Goal: Navigation & Orientation: Find specific page/section

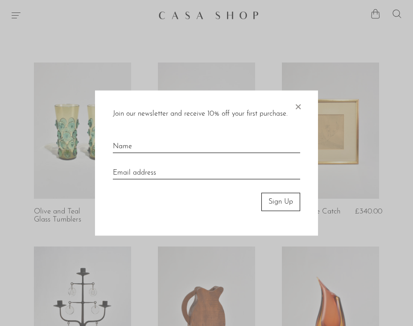
click at [298, 101] on span "×" at bounding box center [297, 105] width 9 height 29
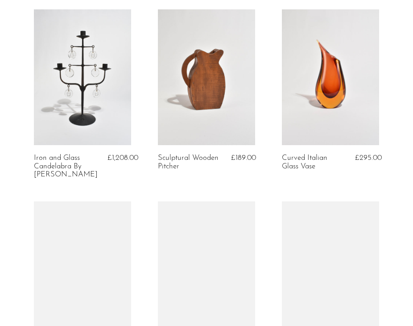
scroll to position [238, 0]
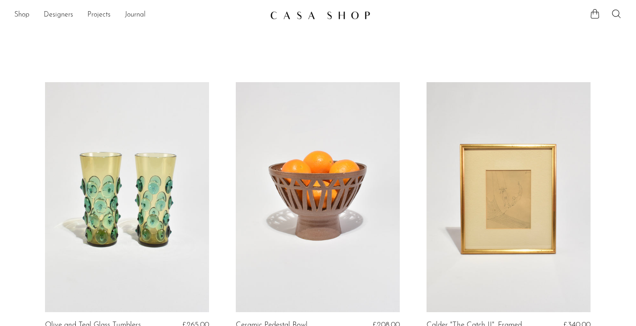
click at [277, 16] on img at bounding box center [320, 15] width 100 height 9
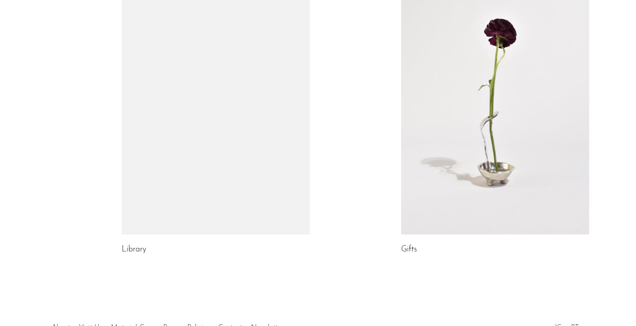
scroll to position [480, 0]
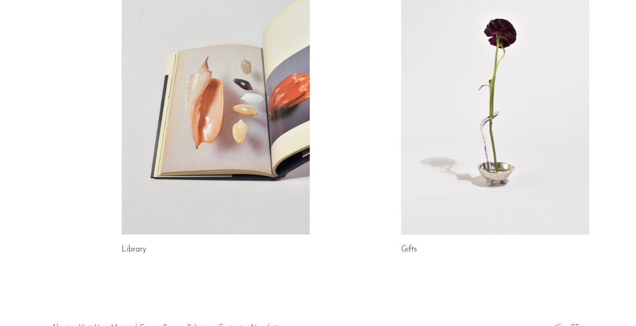
click at [407, 99] on link at bounding box center [495, 103] width 188 height 264
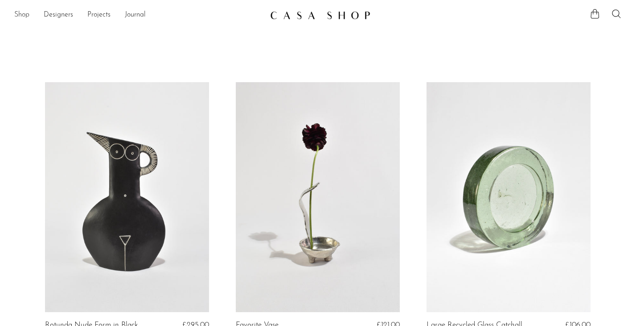
click at [27, 15] on link "Shop" at bounding box center [21, 15] width 15 height 12
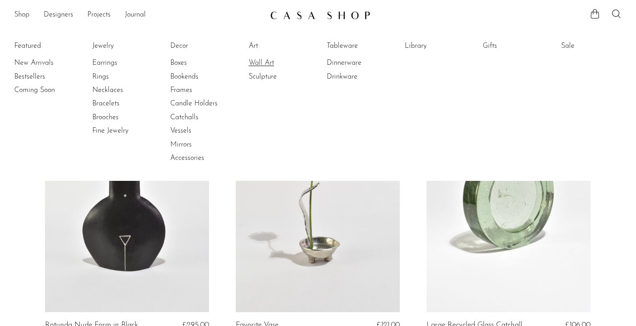
click at [254, 65] on link "Wall Art" at bounding box center [282, 63] width 67 height 10
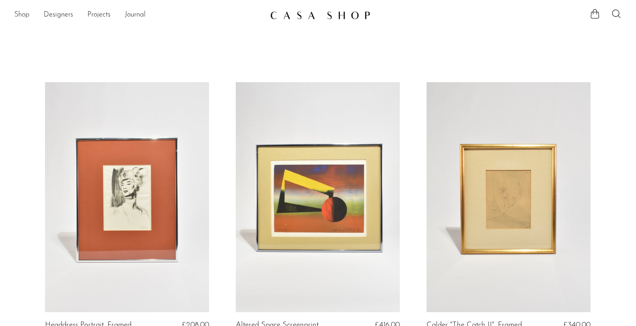
click at [23, 17] on link "Shop" at bounding box center [21, 15] width 15 height 12
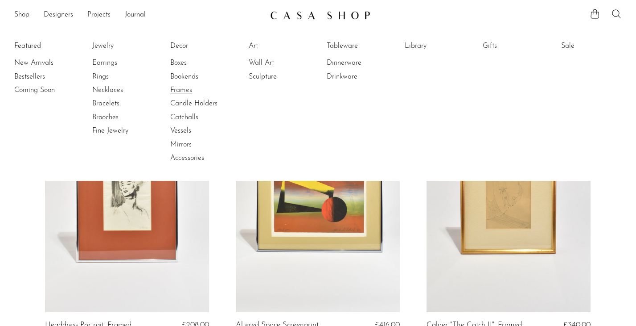
click at [179, 88] on link "Frames" at bounding box center [203, 90] width 67 height 10
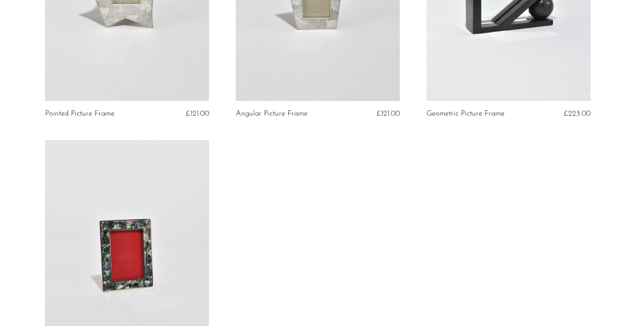
scroll to position [480, 0]
